Goal: Transaction & Acquisition: Book appointment/travel/reservation

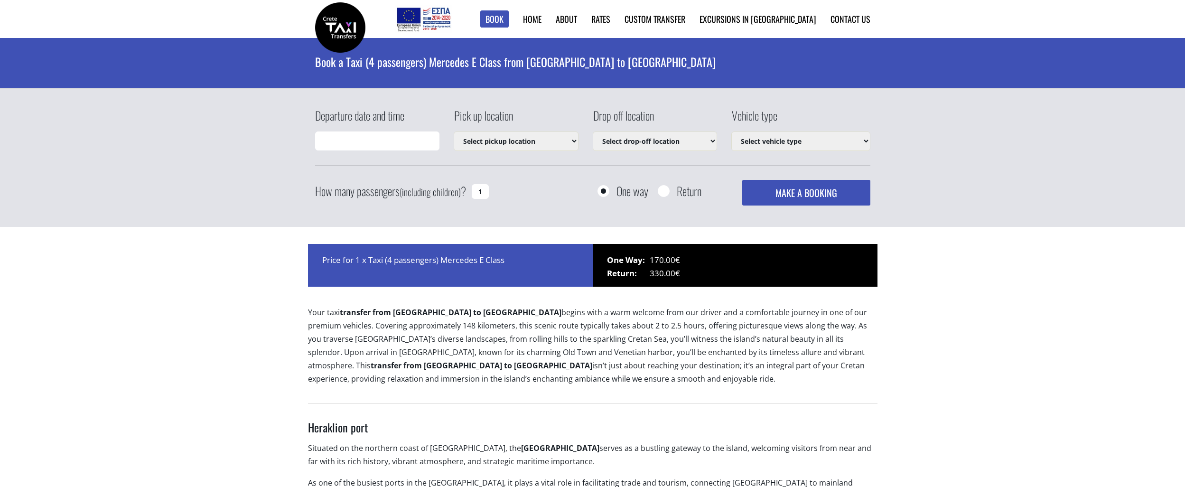
type input "[DATE] 21:13"
select select "540"
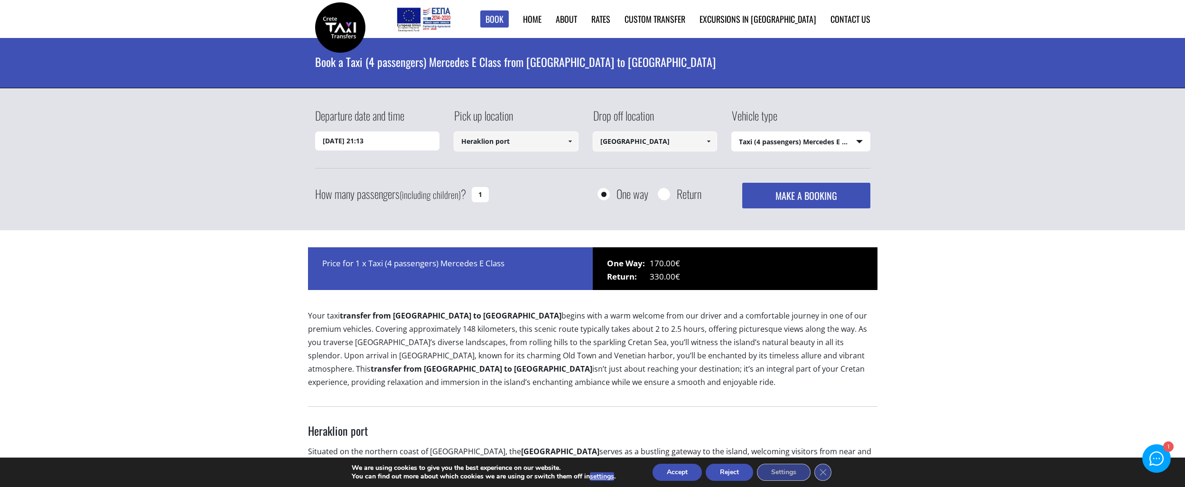
scroll to position [8939, 0]
click at [392, 137] on input "26/08/2025 21:13" at bounding box center [377, 140] width 125 height 19
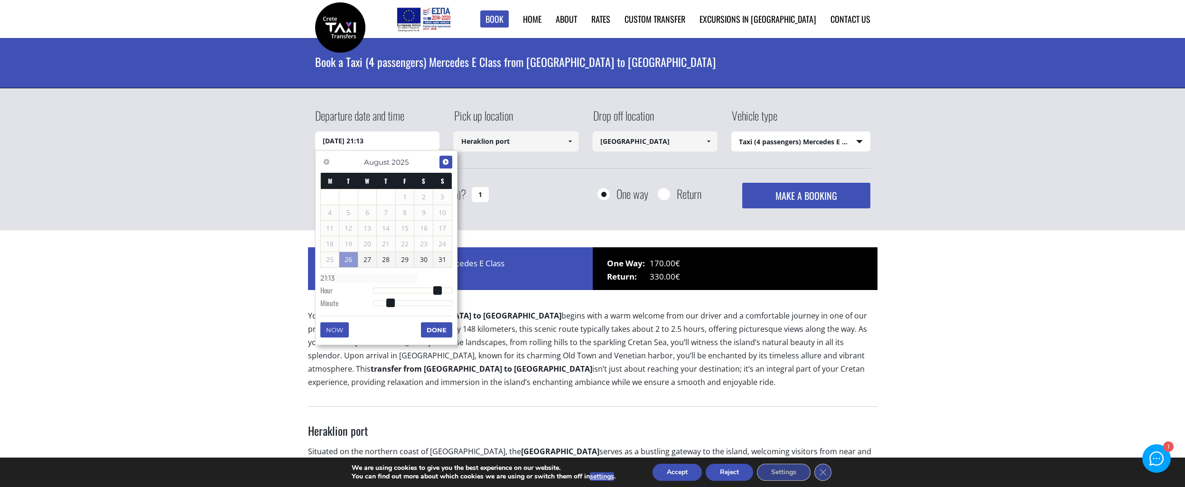
click at [446, 161] on span "Next" at bounding box center [446, 162] width 8 height 8
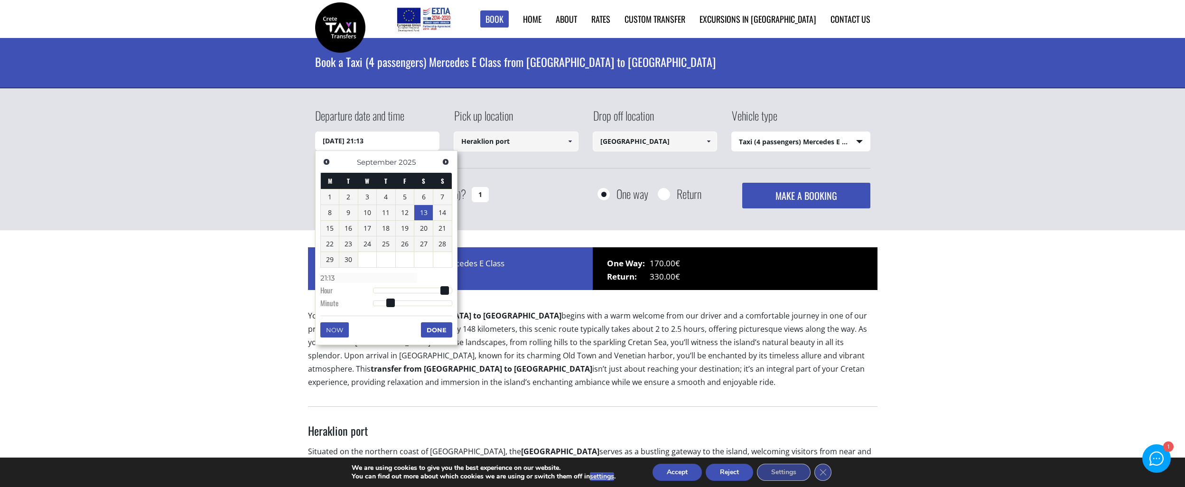
click at [426, 215] on link "13" at bounding box center [423, 212] width 19 height 15
type input "13/09/2025 00:00"
click at [431, 328] on button "Done" at bounding box center [436, 329] width 31 height 15
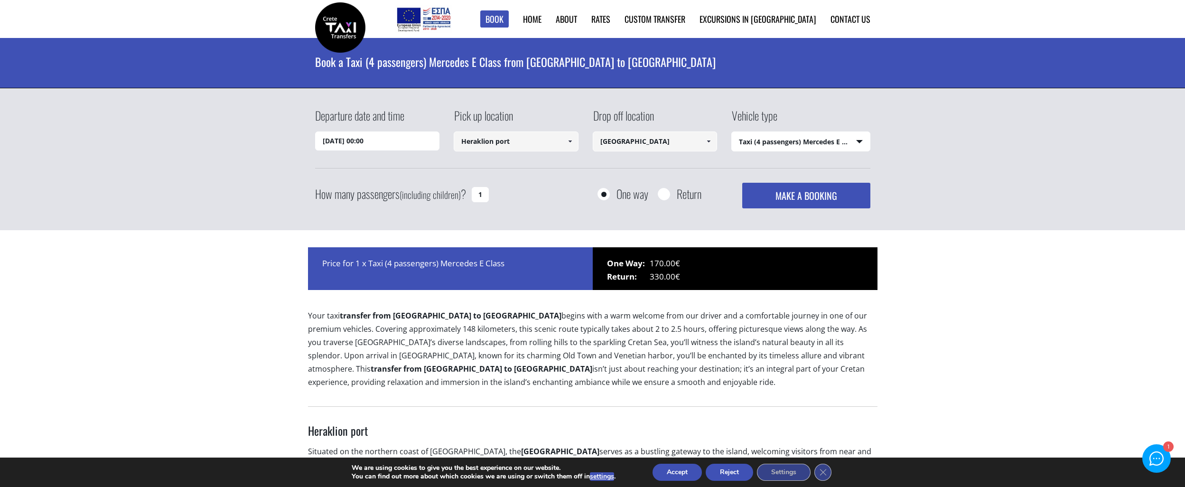
click at [829, 144] on select "Select vehicle type Taxi (4 passengers) Mercedes E Class Mini Van (7 passengers…" at bounding box center [801, 142] width 138 height 20
click at [988, 149] on div "Departure date and time 13/09/2025 00:00 Pick up location Heraklion port Select…" at bounding box center [592, 159] width 1185 height 142
click at [801, 197] on button "MAKE A BOOKING" at bounding box center [806, 196] width 128 height 26
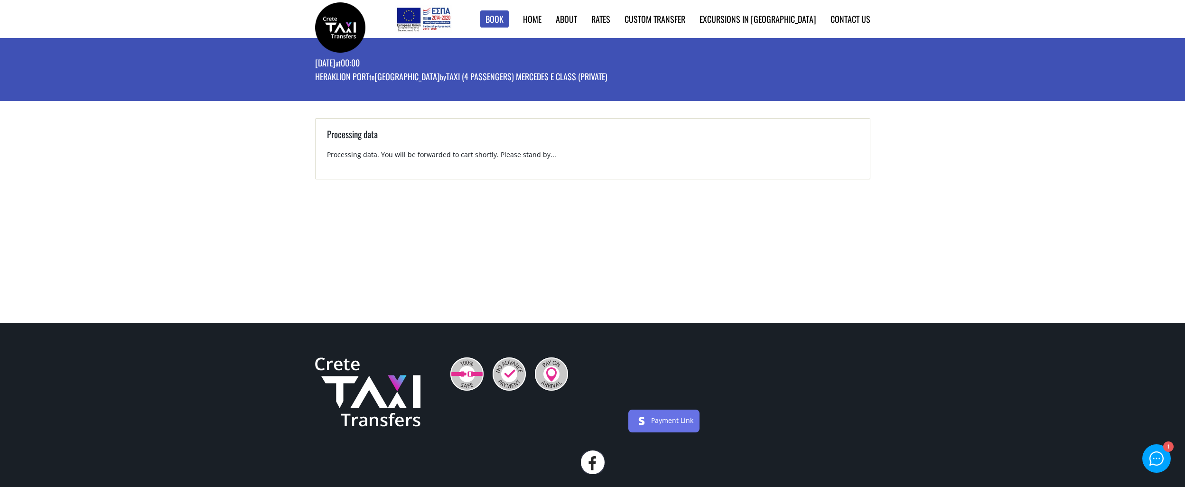
scroll to position [5200, 0]
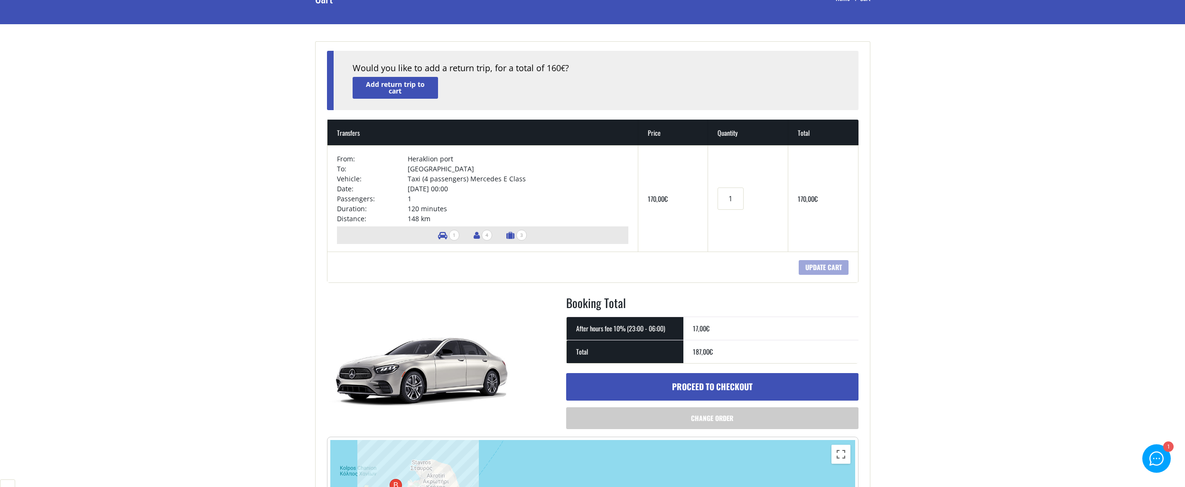
scroll to position [95, 0]
